Goal: Navigation & Orientation: Find specific page/section

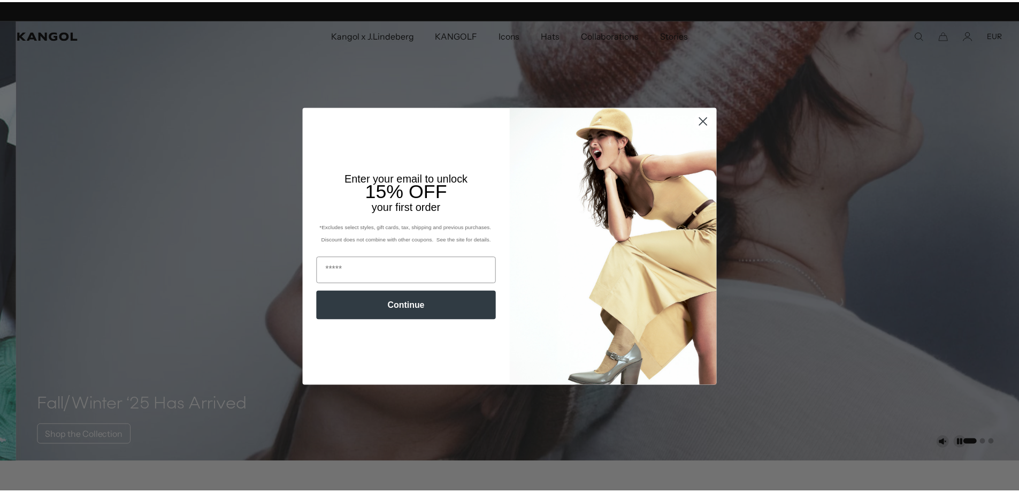
scroll to position [0, 220]
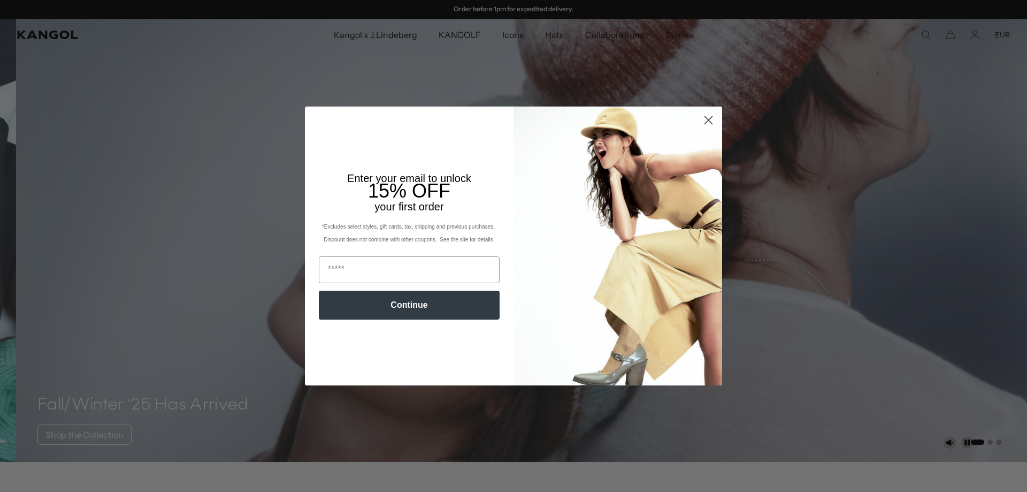
click at [705, 123] on circle "Close dialog" at bounding box center [709, 120] width 18 height 18
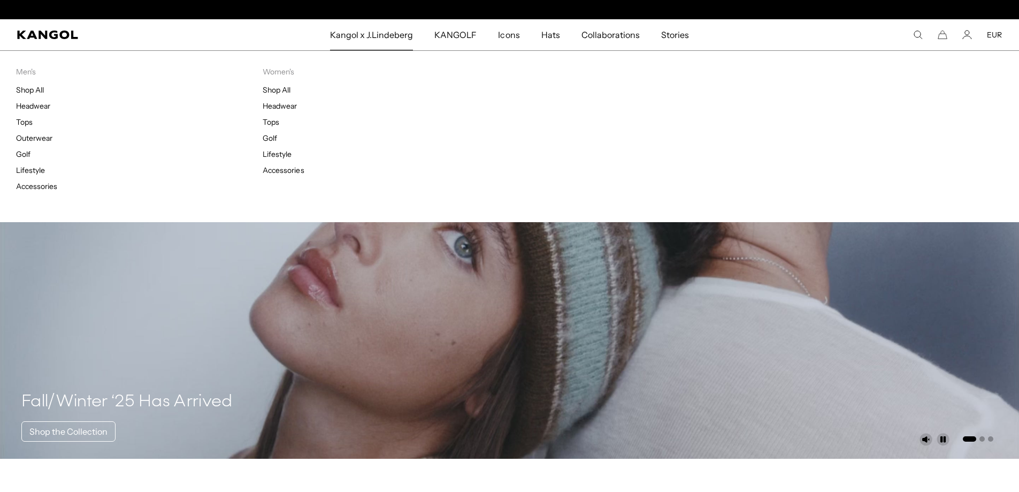
scroll to position [0, 0]
click at [30, 120] on link "Tops" at bounding box center [24, 122] width 17 height 10
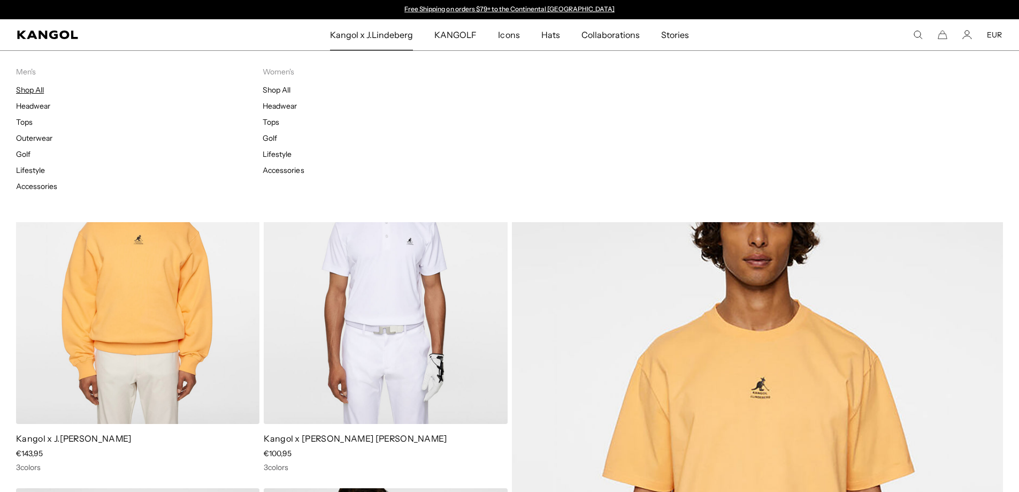
click at [37, 91] on link "Shop All" at bounding box center [30, 90] width 28 height 10
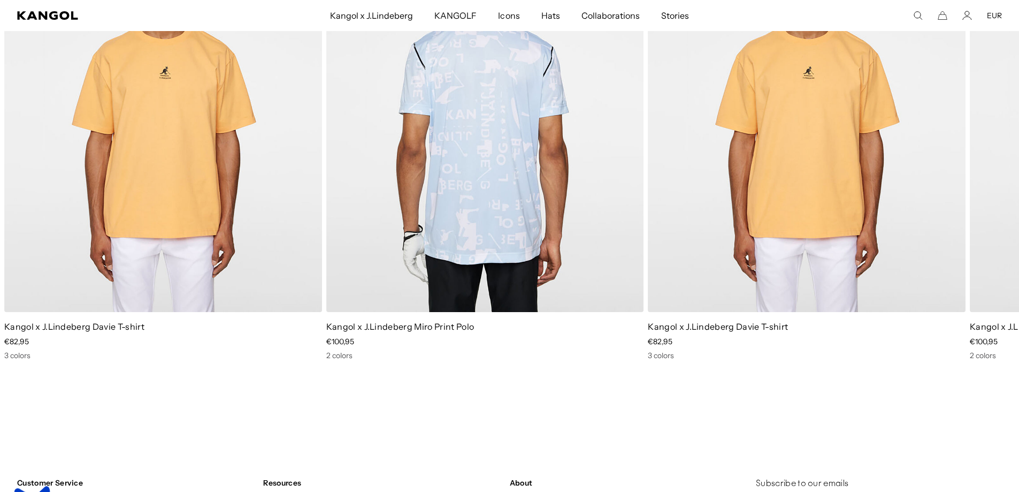
scroll to position [1819, 0]
